Goal: Task Accomplishment & Management: Complete application form

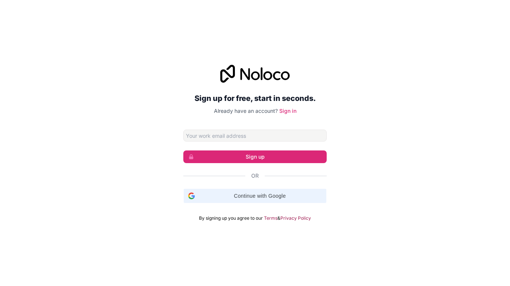
click at [247, 196] on span "Continue with Google" at bounding box center [260, 196] width 124 height 8
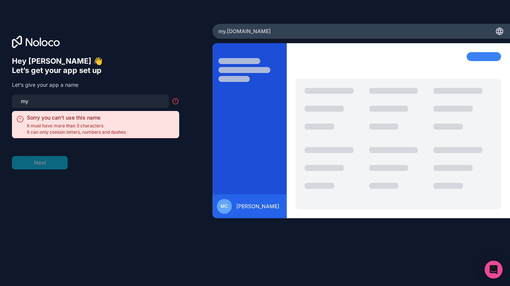
type input "m"
type input "r"
type input "h"
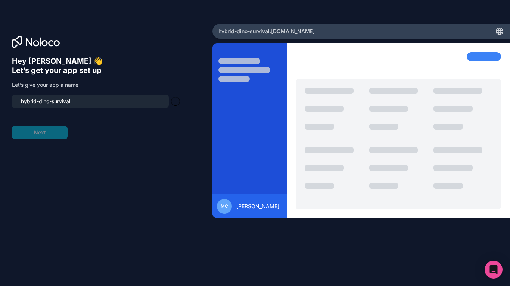
type input "hybrid-dino-survival"
click at [44, 132] on form "hybrid-dino-survival Next" at bounding box center [95, 117] width 167 height 45
click at [57, 134] on button "Next" at bounding box center [40, 132] width 56 height 13
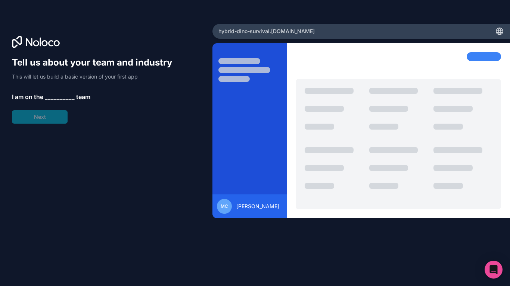
click at [52, 98] on span "__________" at bounding box center [60, 97] width 30 height 9
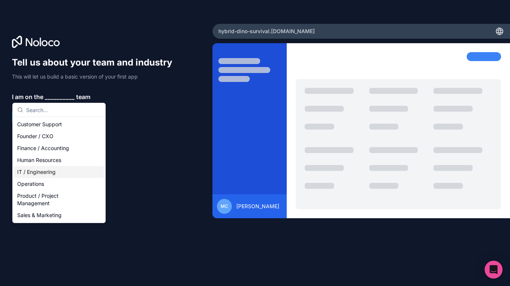
click at [62, 174] on div "IT / Engineering" at bounding box center [59, 172] width 90 height 12
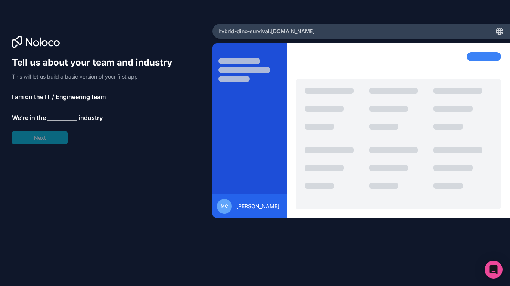
click at [62, 119] on span "__________" at bounding box center [62, 117] width 30 height 9
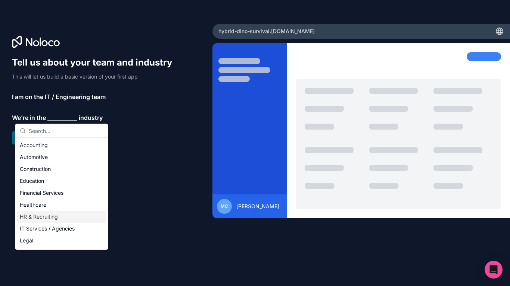
scroll to position [154, 0]
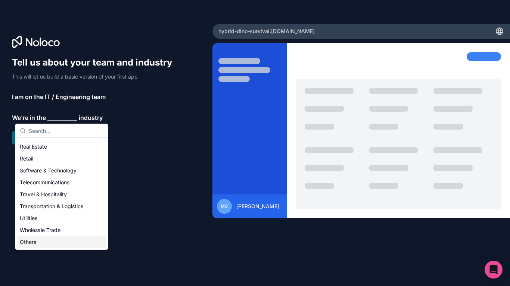
click at [41, 240] on div "Others" at bounding box center [62, 242] width 90 height 12
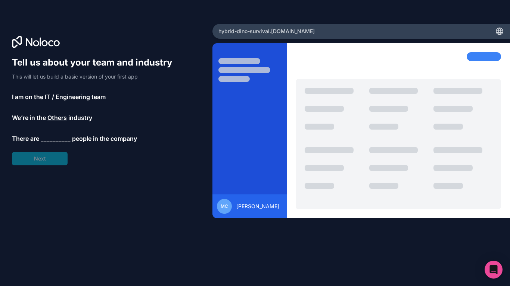
click at [58, 137] on span "__________" at bounding box center [56, 138] width 30 height 9
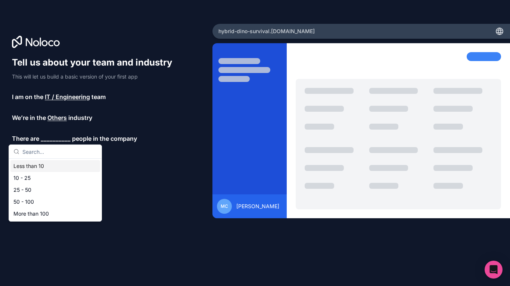
click at [53, 162] on div "Less than 10" at bounding box center [55, 166] width 90 height 12
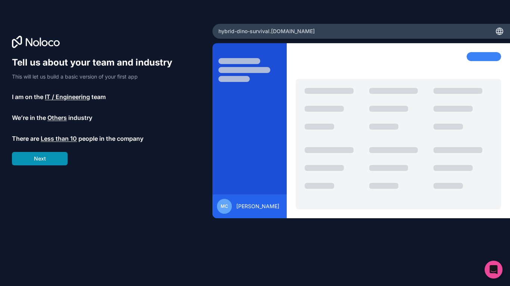
click at [50, 156] on button "Next" at bounding box center [40, 158] width 56 height 13
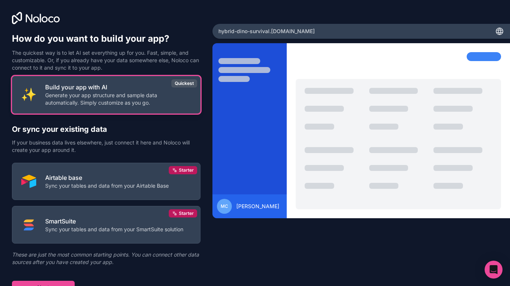
click at [109, 94] on p "Generate your app structure and sample data automatically. Simply customize as …" at bounding box center [118, 99] width 146 height 15
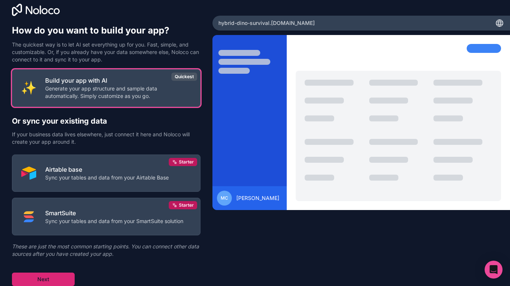
click at [53, 281] on button "Next" at bounding box center [43, 279] width 63 height 13
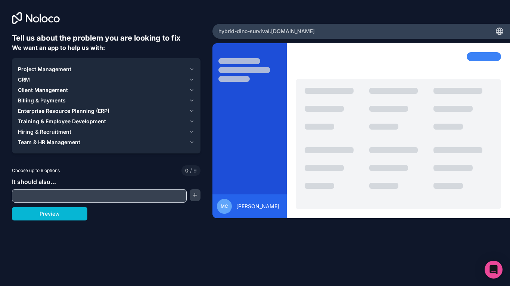
click at [73, 67] on div "Project Management" at bounding box center [102, 69] width 168 height 7
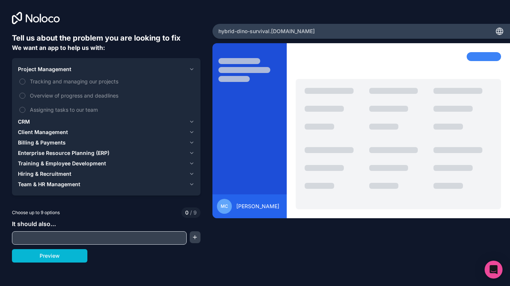
click at [72, 67] on div "Project Management" at bounding box center [102, 69] width 168 height 7
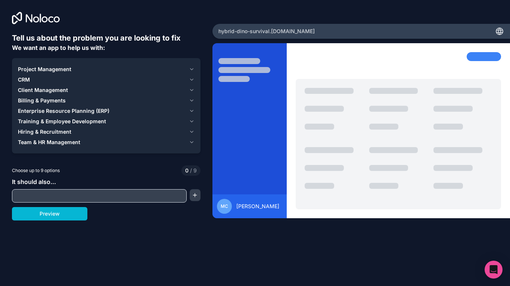
click at [189, 69] on icon "button" at bounding box center [192, 69] width 6 height 6
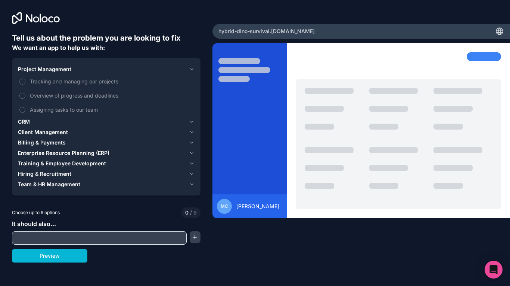
click at [188, 71] on button "Project Management" at bounding box center [106, 69] width 176 height 10
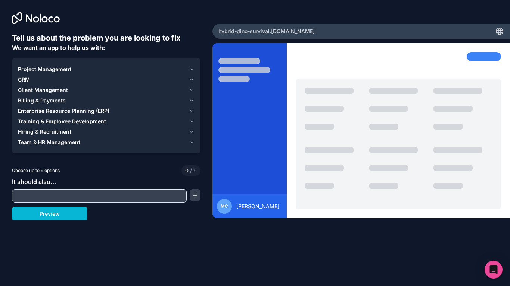
click at [36, 76] on div "CRM" at bounding box center [102, 79] width 168 height 7
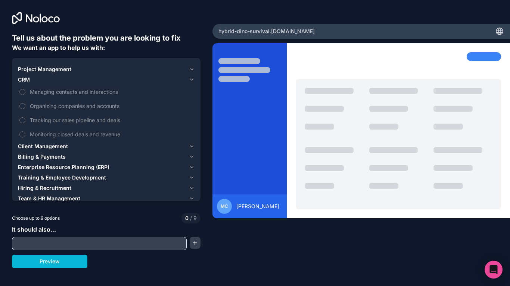
click at [36, 76] on div "CRM" at bounding box center [102, 79] width 168 height 7
